Goal: Find specific page/section: Find specific page/section

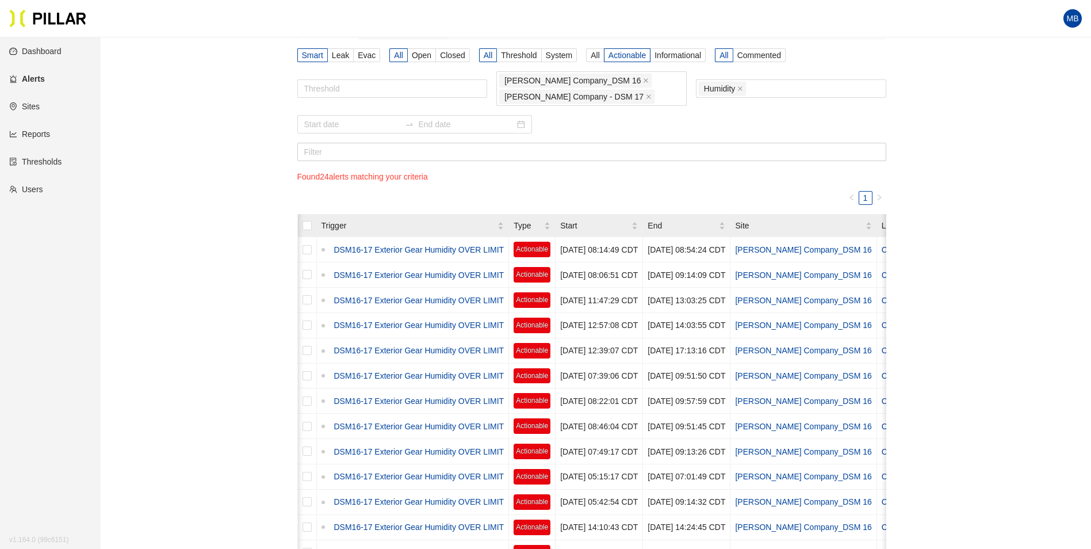
scroll to position [0, 117]
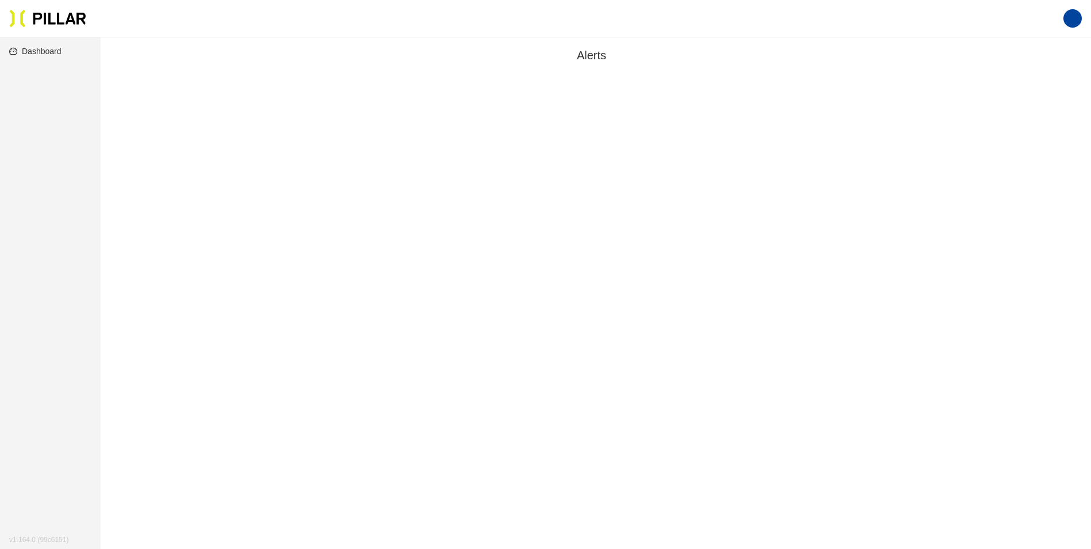
scroll to position [37, 0]
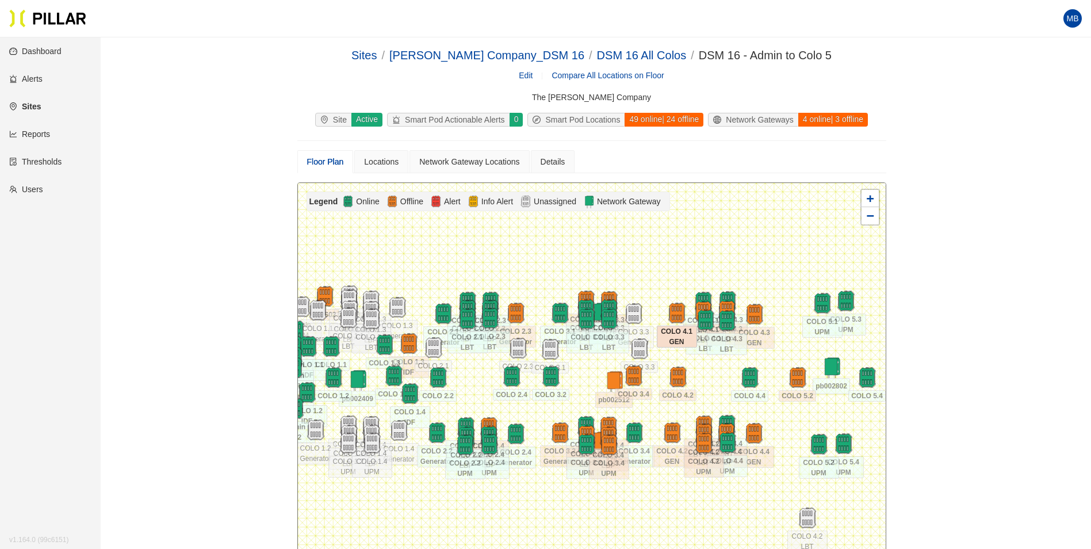
scroll to position [95, 0]
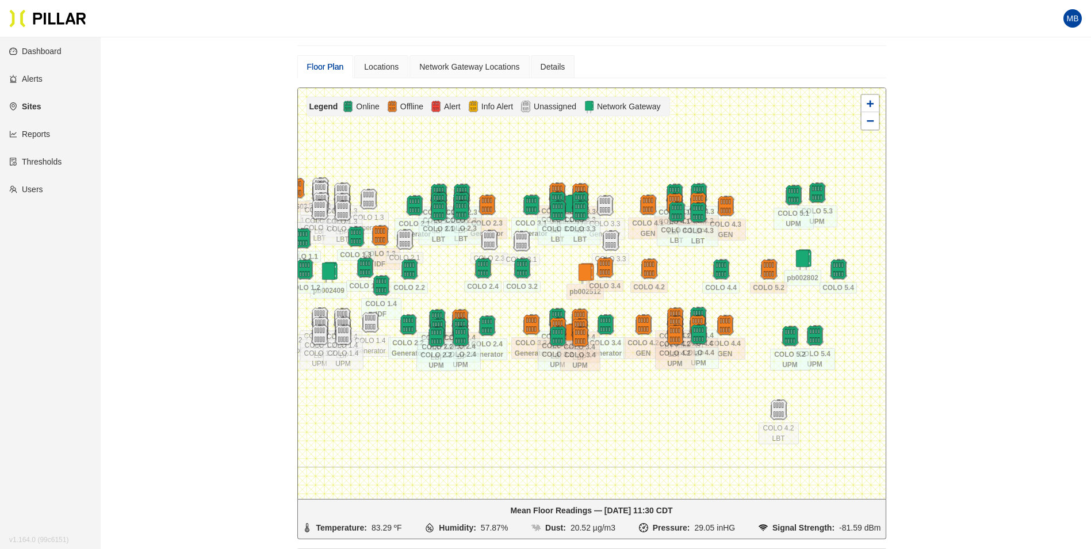
drag, startPoint x: 715, startPoint y: 281, endPoint x: 687, endPoint y: 268, distance: 31.6
click at [687, 268] on div at bounding box center [592, 293] width 588 height 411
click at [608, 196] on img at bounding box center [604, 205] width 25 height 25
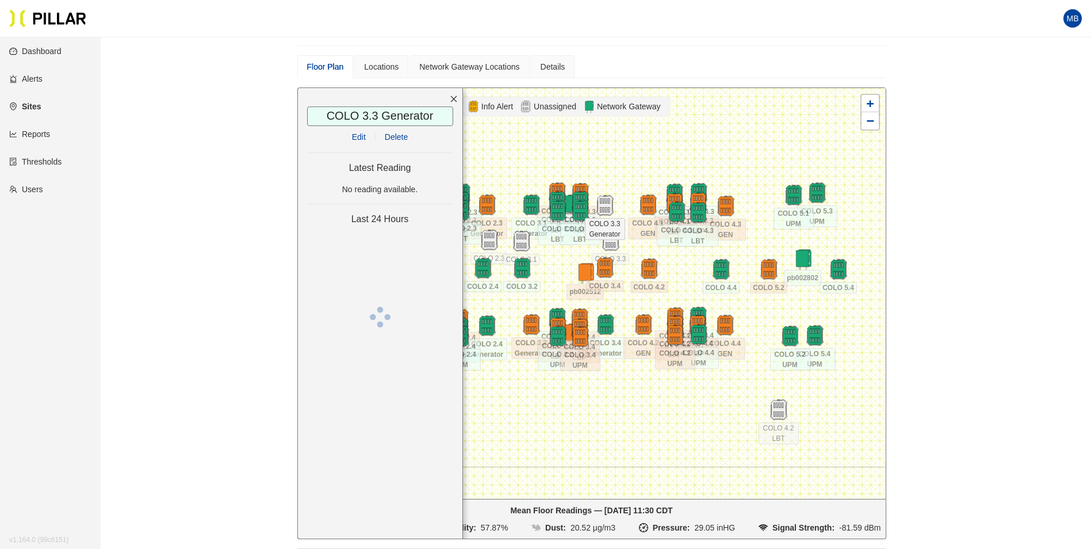
click at [452, 98] on icon "close" at bounding box center [454, 99] width 8 height 8
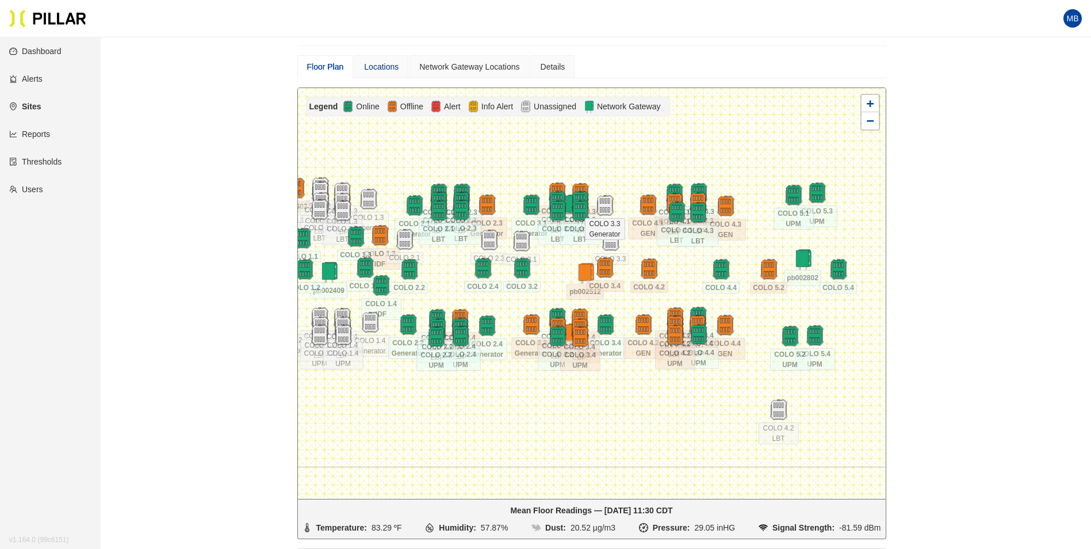
click at [381, 70] on div "Locations" at bounding box center [381, 66] width 35 height 13
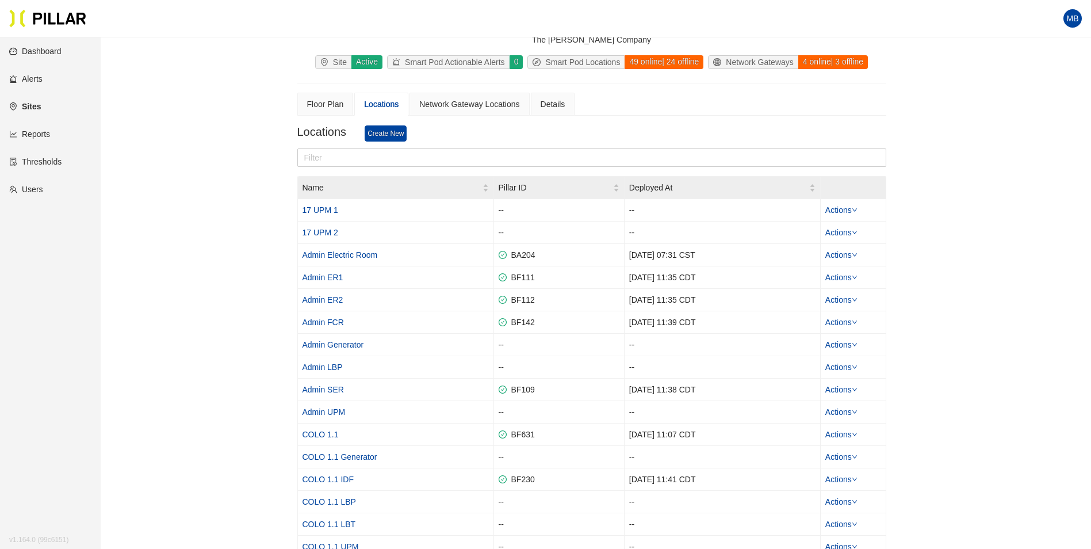
scroll to position [37, 0]
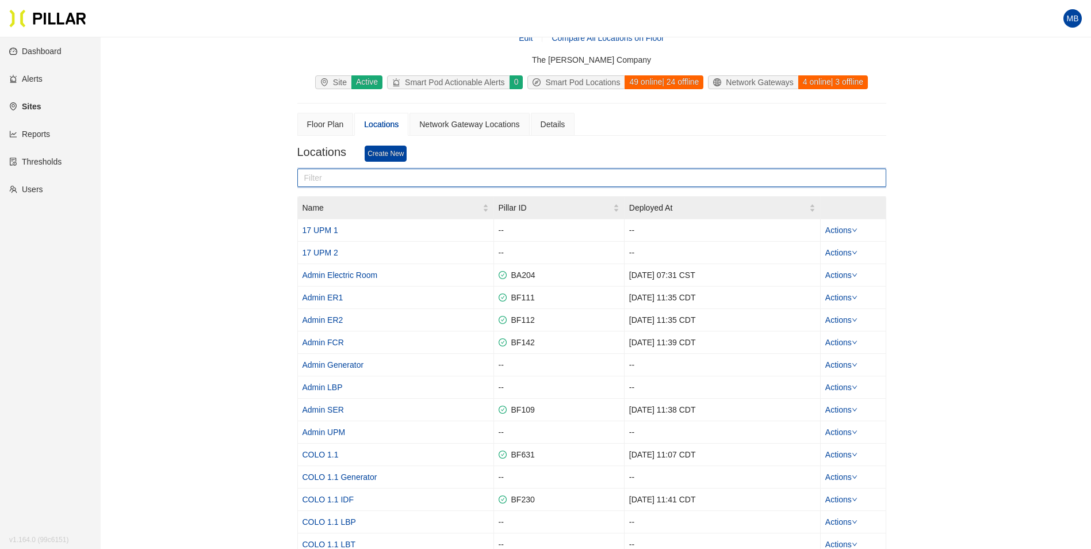
click at [338, 182] on input "text" at bounding box center [591, 177] width 589 height 18
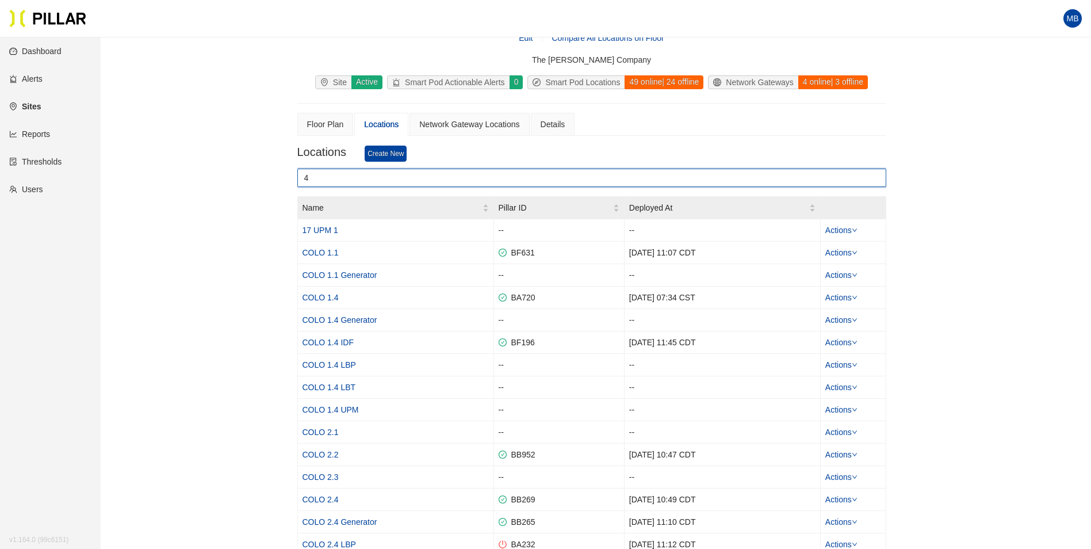
type input "4"
click at [347, 181] on input "4" at bounding box center [591, 177] width 589 height 18
type input "4."
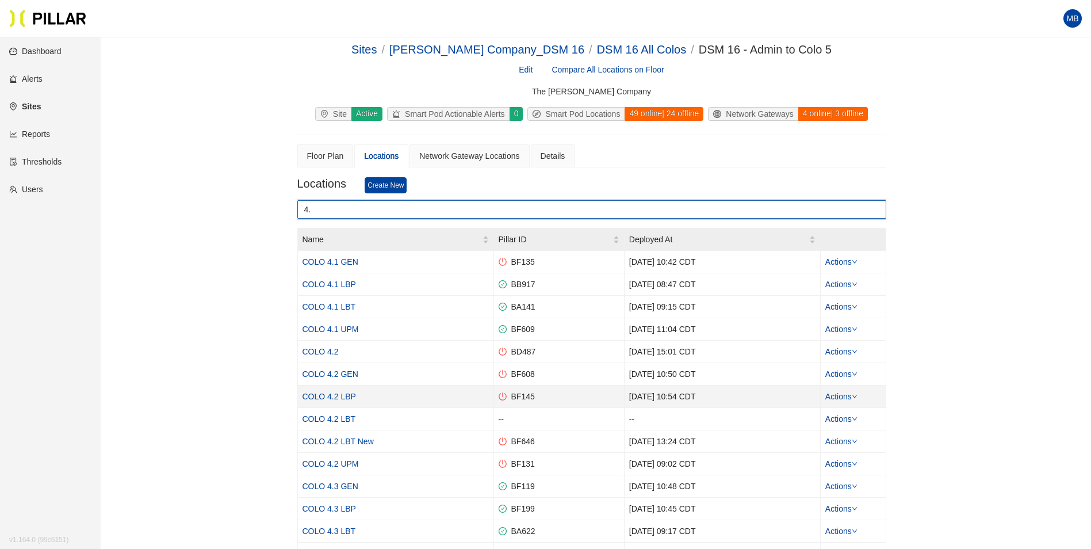
scroll to position [0, 0]
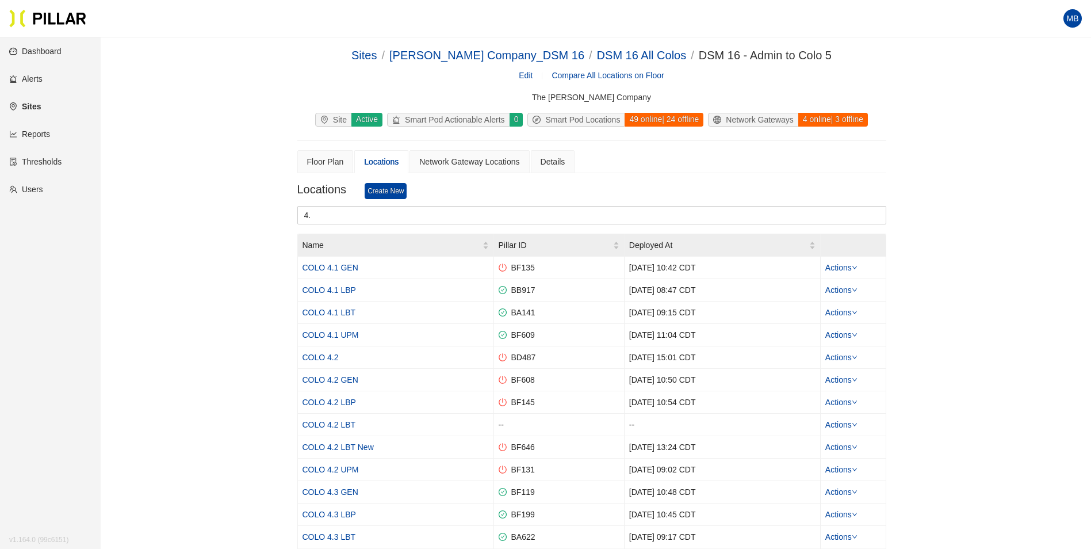
type input "4."
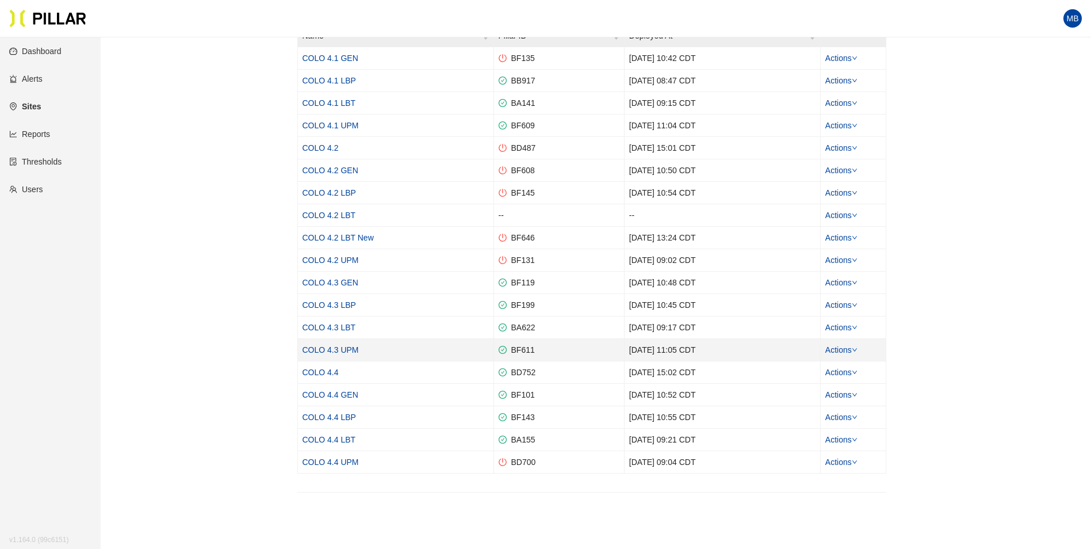
scroll to position [230, 0]
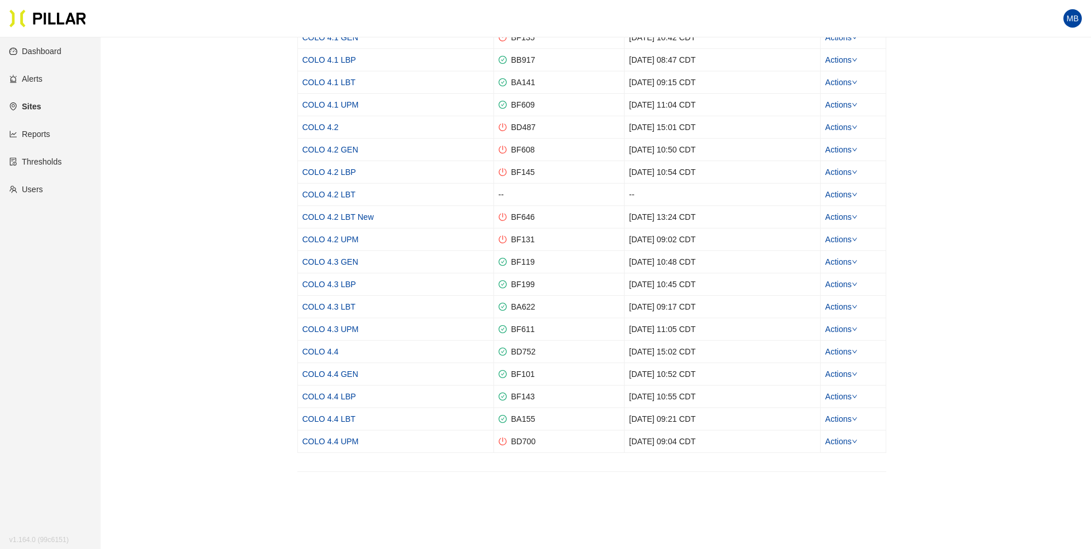
click at [978, 412] on div "Sites / Weitz Company_DSM 16 / DSM 16 All Colos / DSM 16 - Admin to Colo 5 / Ed…" at bounding box center [591, 149] width 925 height 664
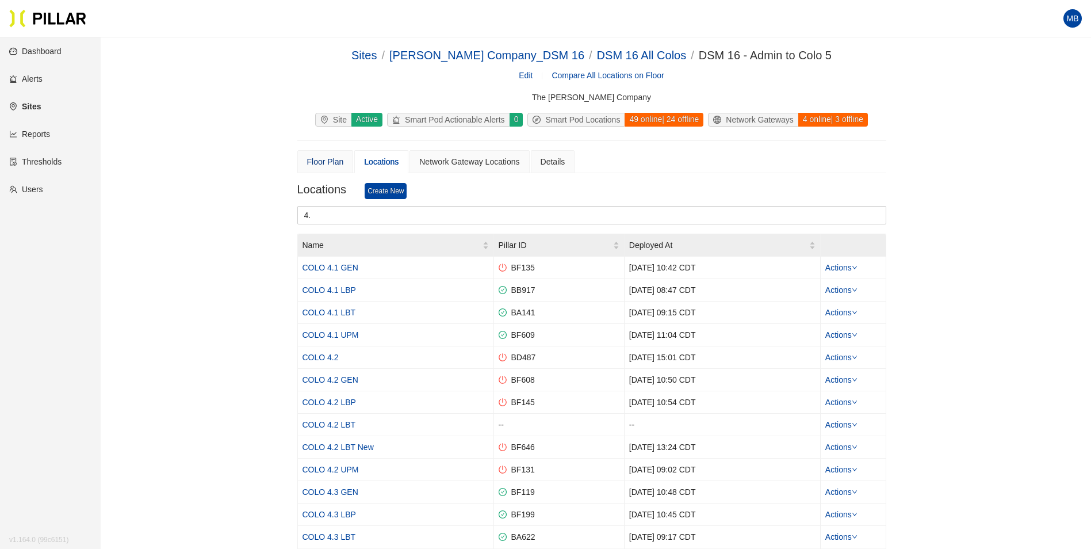
click at [336, 164] on div "Floor Plan" at bounding box center [325, 161] width 37 height 13
click at [332, 165] on div "Floor Plan" at bounding box center [325, 161] width 37 height 13
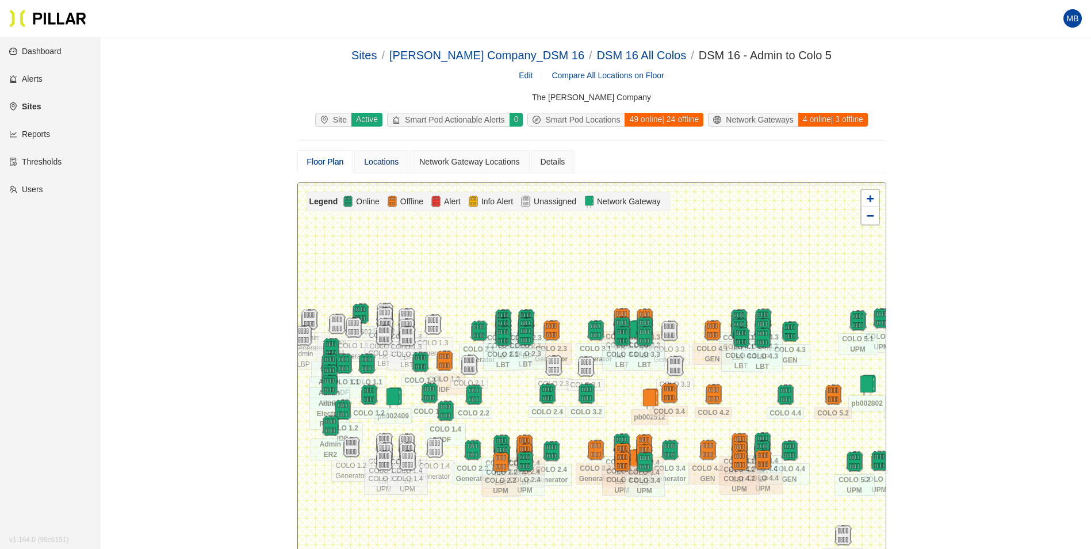
click at [391, 158] on div "Locations" at bounding box center [381, 161] width 35 height 13
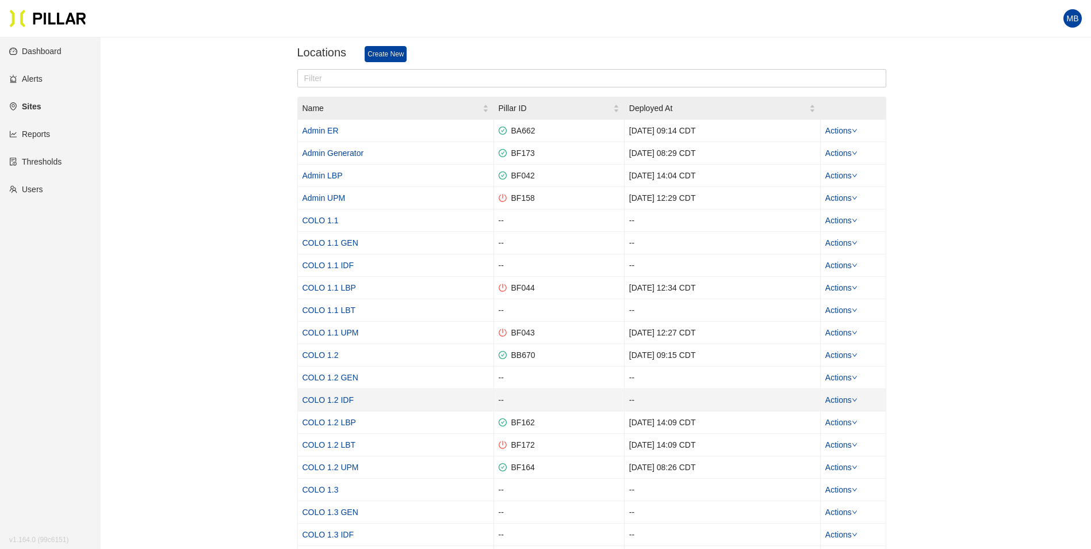
scroll to position [117, 0]
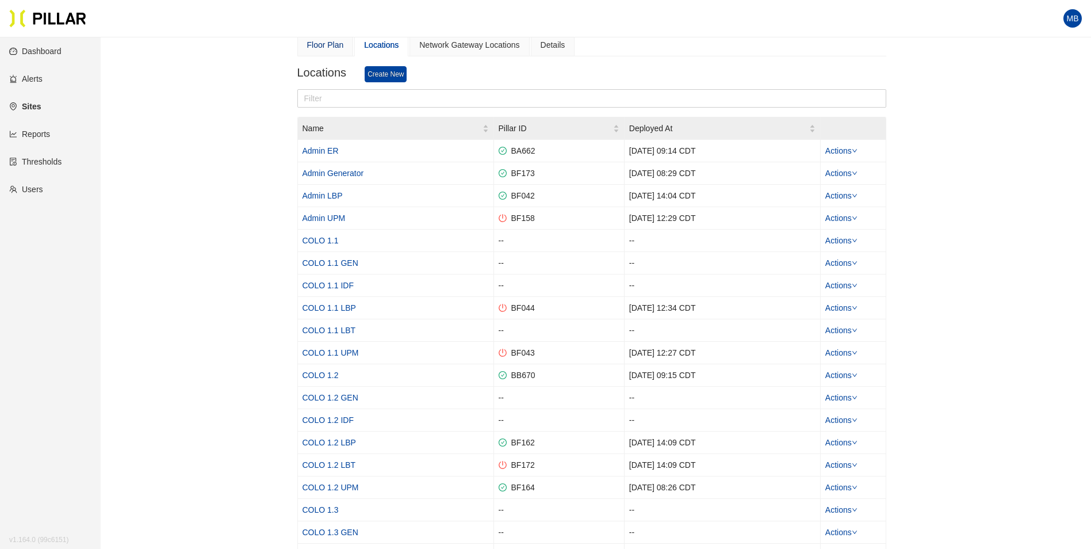
click at [322, 50] on div "Floor Plan" at bounding box center [325, 45] width 37 height 13
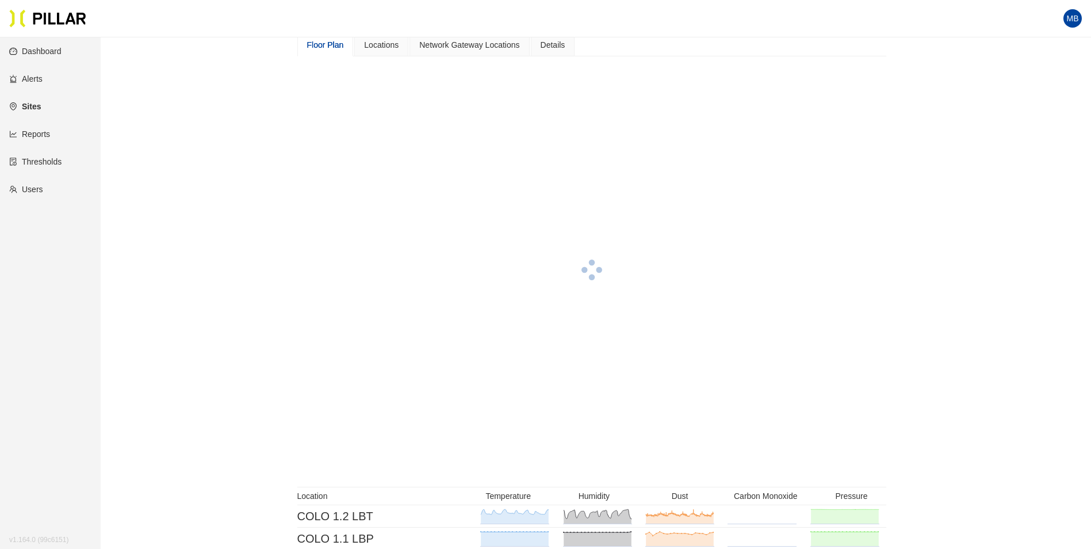
click at [327, 50] on div "Floor Plan" at bounding box center [325, 45] width 37 height 13
